Goal: Task Accomplishment & Management: Use online tool/utility

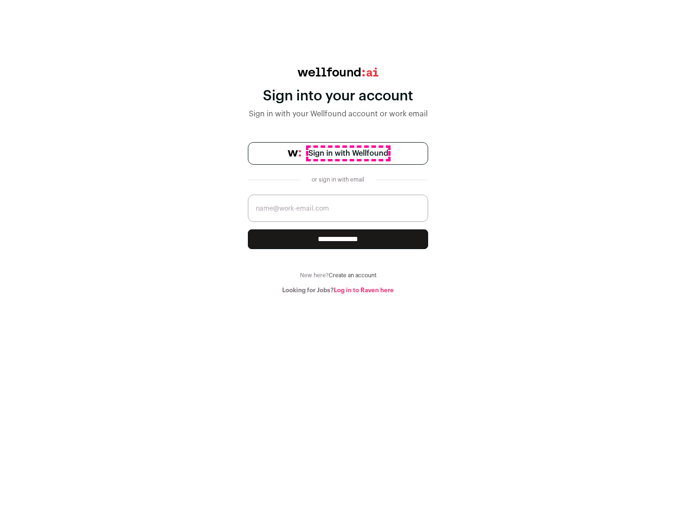
click at [348, 153] on span "Sign in with Wellfound" at bounding box center [348, 153] width 80 height 11
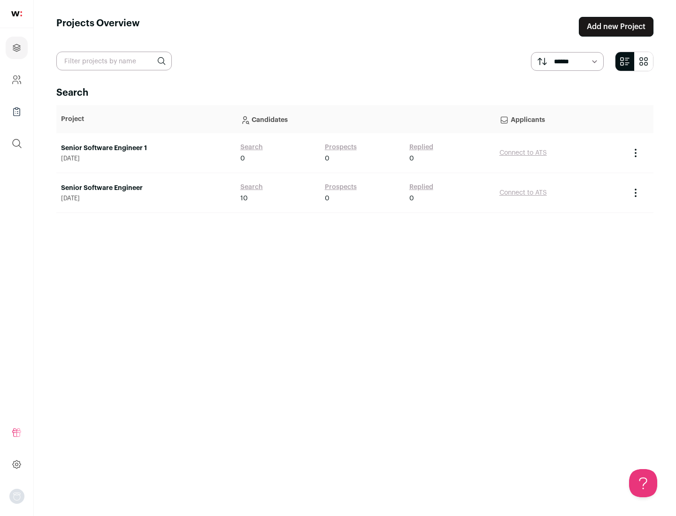
click at [145, 188] on link "Senior Software Engineer" at bounding box center [146, 187] width 170 height 9
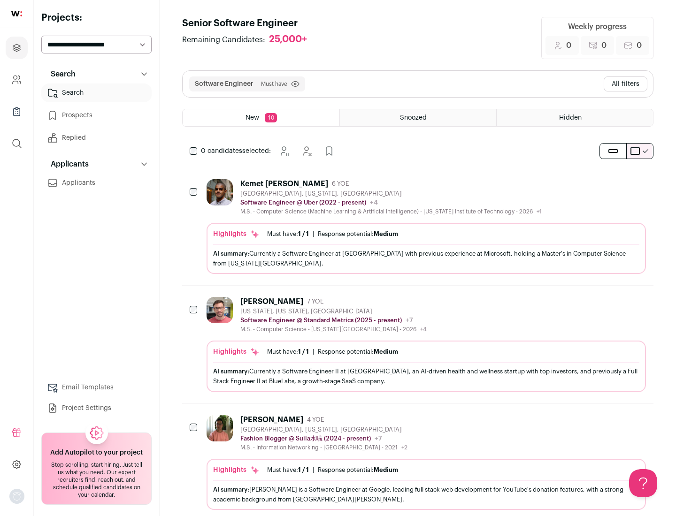
click at [418, 227] on div "Highlights Must have: 1 / 1 How many must haves have been fulfilled? | Response…" at bounding box center [425, 248] width 439 height 51
